Goal: Task Accomplishment & Management: Use online tool/utility

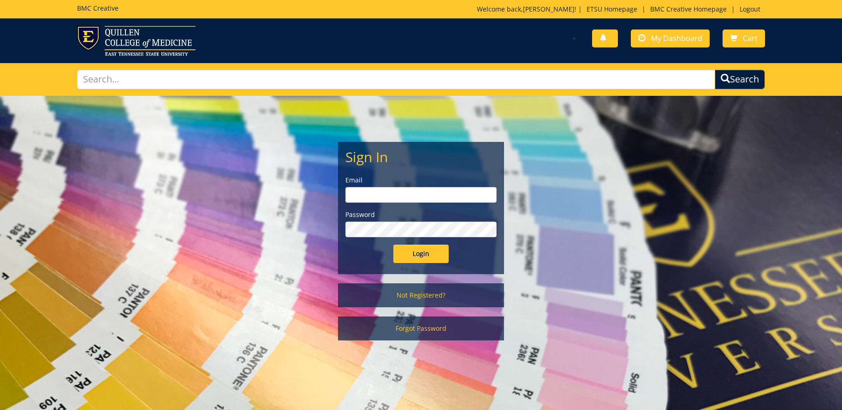
click at [376, 199] on input "email" at bounding box center [420, 195] width 151 height 16
type input "[EMAIL_ADDRESS][DOMAIN_NAME]"
click at [415, 253] on input "Login" at bounding box center [420, 254] width 55 height 18
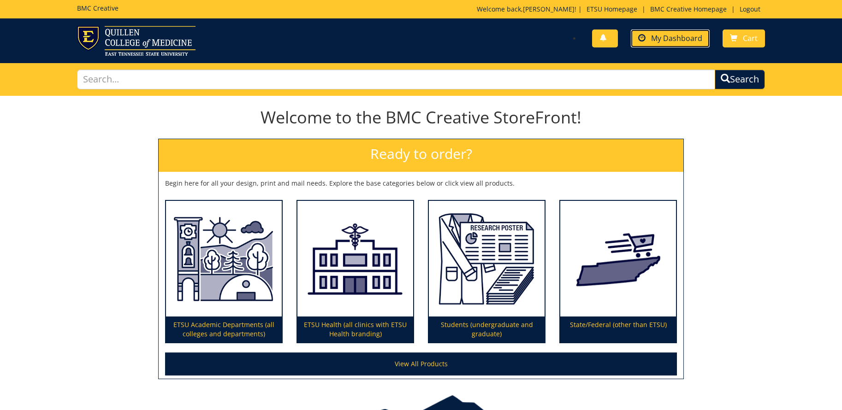
click at [654, 39] on span "My Dashboard" at bounding box center [676, 38] width 51 height 10
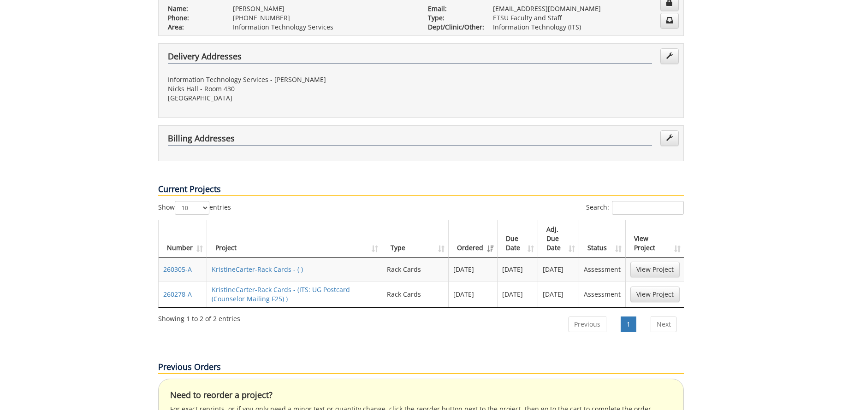
scroll to position [221, 0]
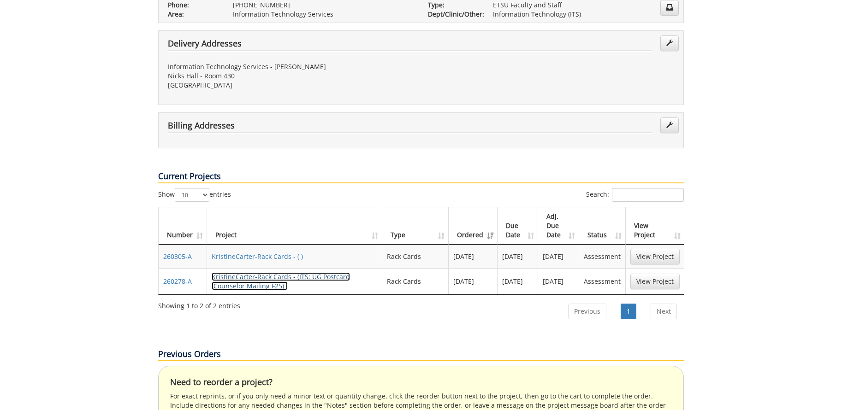
click at [249, 272] on link "KristineCarter-Rack Cards - (ITS: UG Postcard (Counselor Mailing F25) )" at bounding box center [281, 281] width 138 height 18
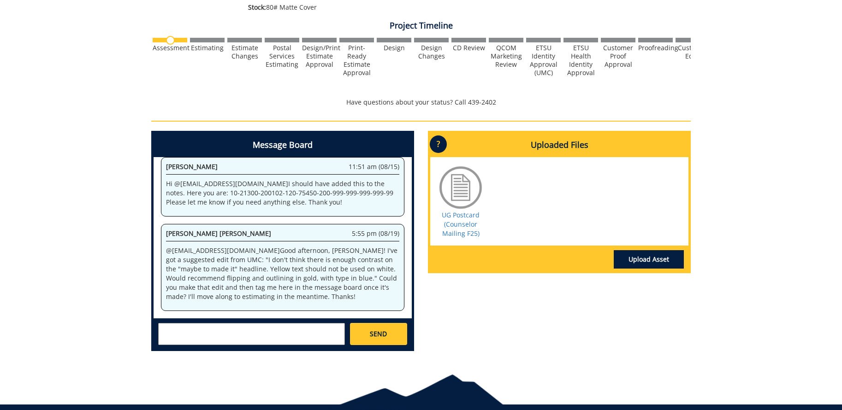
scroll to position [291, 0]
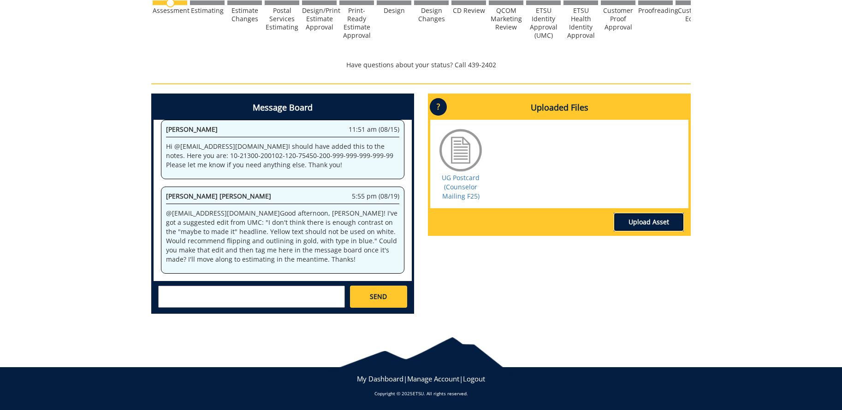
click at [644, 221] on link "Upload Asset" at bounding box center [649, 222] width 70 height 18
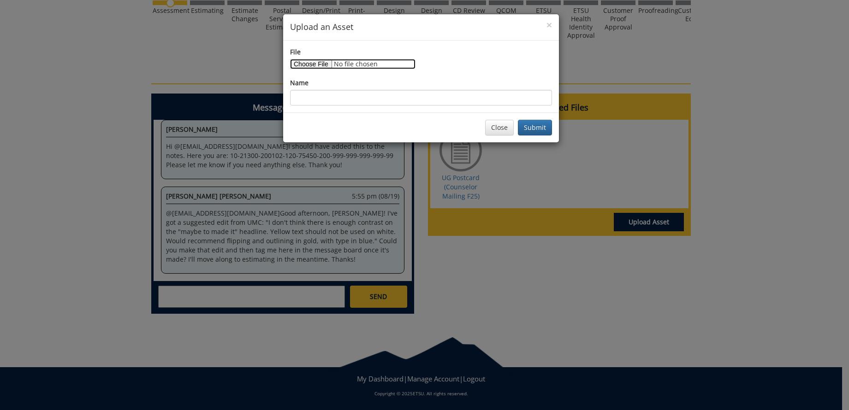
click at [311, 65] on input "File" at bounding box center [352, 64] width 125 height 10
type input "C:\fakepath\UG Postcard - 8.5x5.5 - Print - v2.pdf"
click at [383, 97] on input "Name" at bounding box center [421, 98] width 262 height 16
drag, startPoint x: 419, startPoint y: 97, endPoint x: 259, endPoint y: 88, distance: 160.7
click at [259, 88] on div "× Upload an Asset File Name UG Postcard - 8.5x5.5 - Print - v2.pdf Close Submit" at bounding box center [424, 205] width 849 height 410
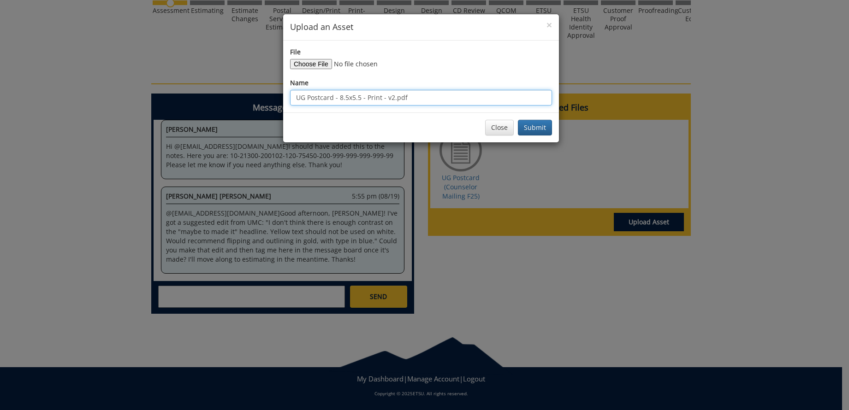
type input "UG Postcard - 8.5x5.5 - Print - v2.pdf"
click at [435, 114] on div "Close Submit" at bounding box center [421, 127] width 276 height 30
click at [531, 127] on button "Submit" at bounding box center [535, 128] width 34 height 16
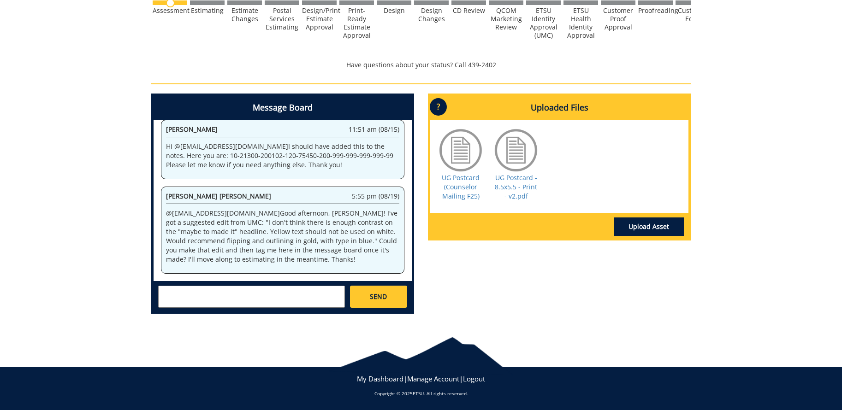
click at [240, 297] on textarea at bounding box center [251, 297] width 187 height 22
paste textarea "UG Postcard - 8.5x5.5 - Print - v2.pdf"
type textarea "@[EMAIL_ADDRESS][DOMAIN_NAME] Hi [PERSON_NAME], I have uploaded the revised fil…"
click at [363, 293] on link "SEND" at bounding box center [378, 297] width 57 height 22
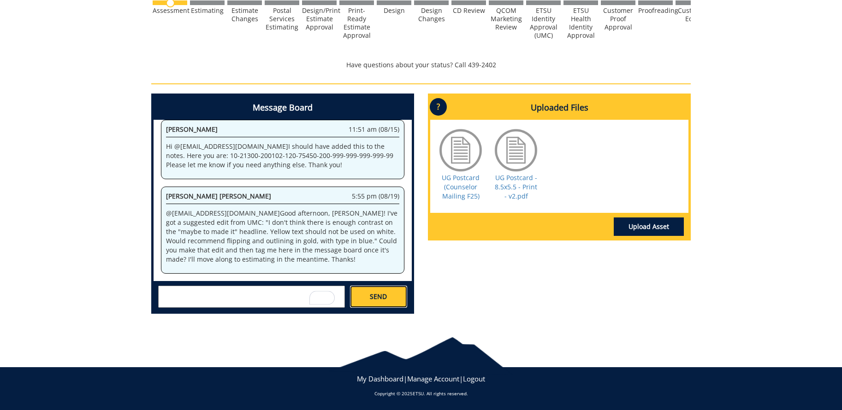
scroll to position [0, 0]
